Goal: Task Accomplishment & Management: Use online tool/utility

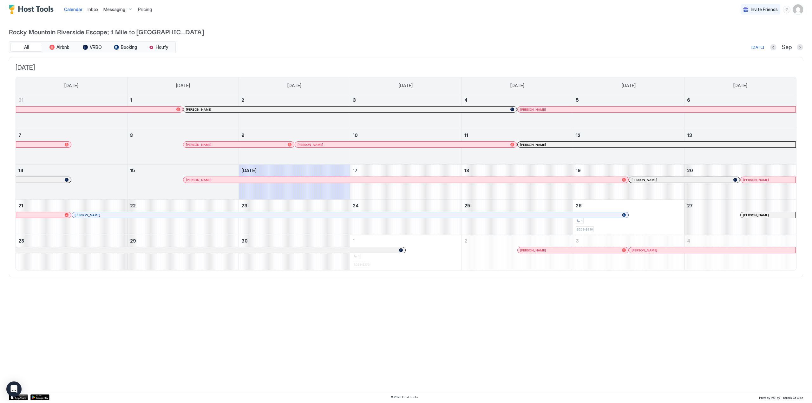
click at [802, 47] on button "Next month" at bounding box center [799, 47] width 6 height 6
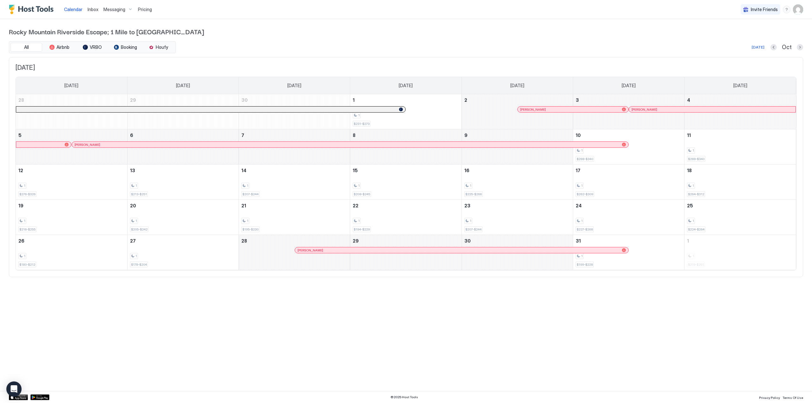
click at [521, 109] on div at bounding box center [521, 109] width 5 height 5
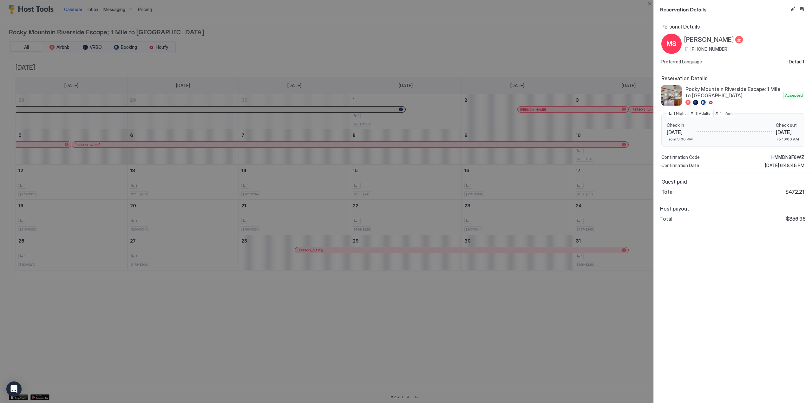
click at [596, 67] on div at bounding box center [406, 201] width 812 height 403
click at [634, 107] on div at bounding box center [406, 201] width 812 height 403
click at [648, 5] on button "Close" at bounding box center [650, 4] width 8 height 8
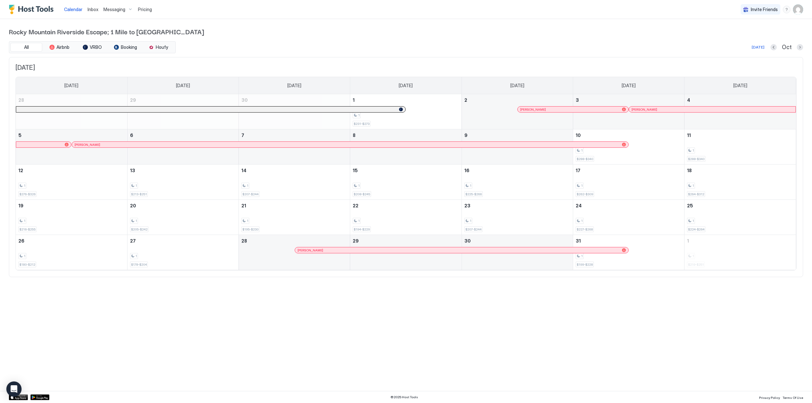
click at [655, 109] on div at bounding box center [655, 109] width 5 height 5
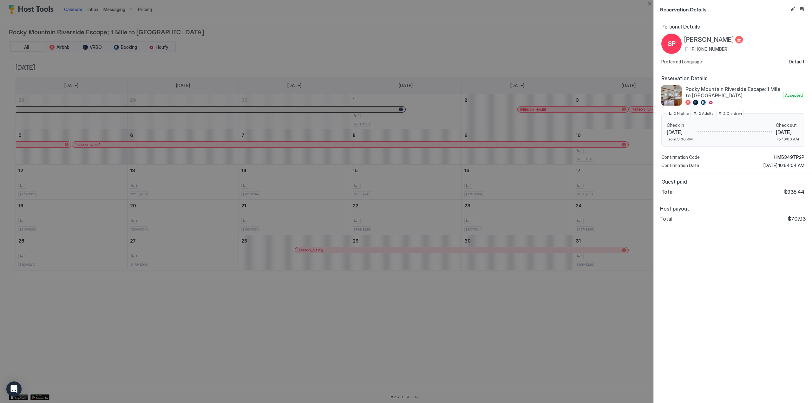
click at [390, 320] on div at bounding box center [406, 201] width 812 height 403
click at [649, 3] on button "Close" at bounding box center [650, 4] width 8 height 8
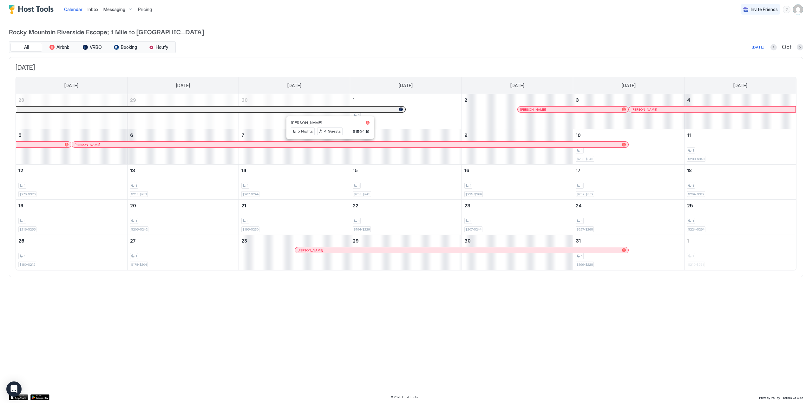
click at [328, 144] on div at bounding box center [327, 144] width 5 height 5
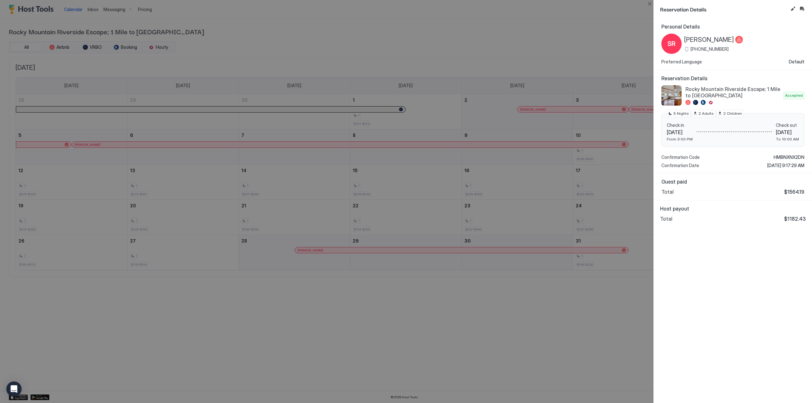
click at [293, 310] on div at bounding box center [406, 201] width 812 height 403
click at [301, 251] on div at bounding box center [406, 201] width 812 height 403
click at [651, 5] on button "Close" at bounding box center [650, 4] width 8 height 8
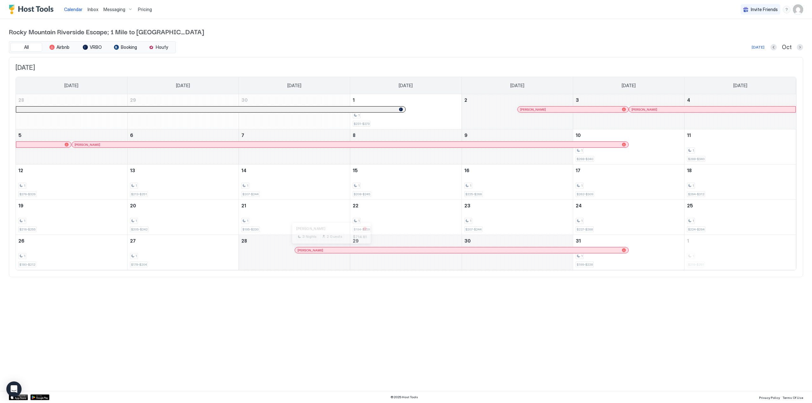
click at [329, 250] on div at bounding box center [328, 250] width 5 height 5
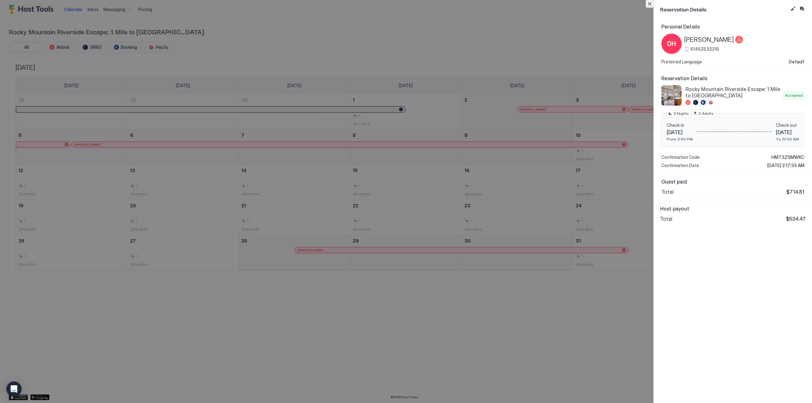
click at [649, 4] on button "Close" at bounding box center [650, 4] width 8 height 8
